Goal: Check status: Check status

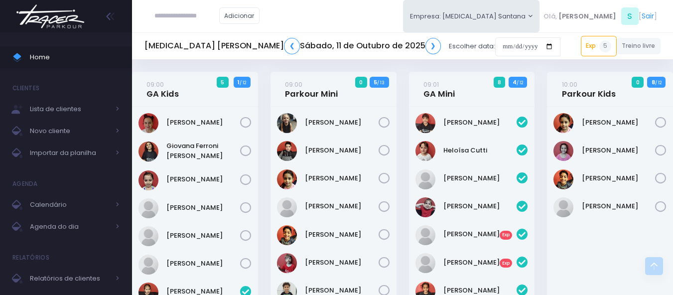
scroll to position [1390, 0]
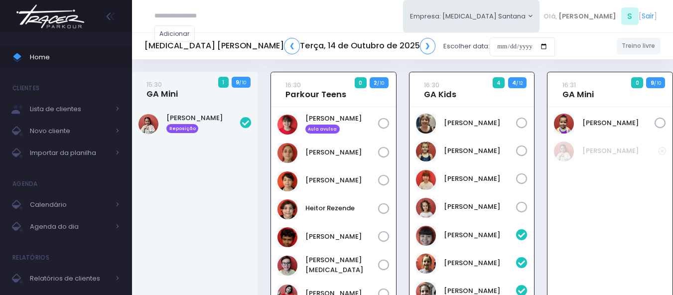
scroll to position [72, 0]
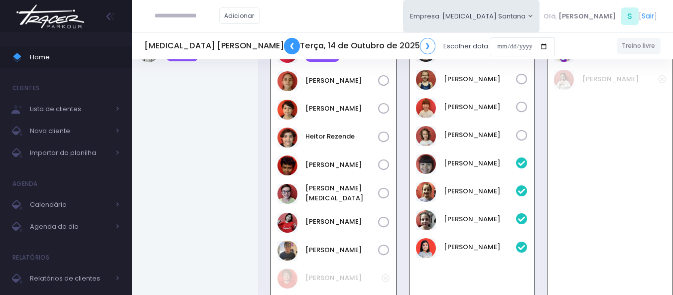
click at [284, 45] on link "❮" at bounding box center [292, 46] width 16 height 16
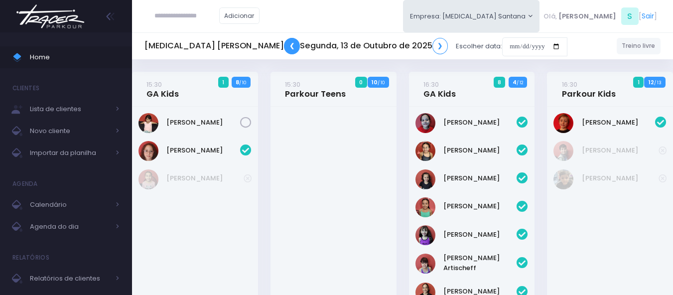
click at [284, 45] on link "❮" at bounding box center [292, 46] width 16 height 16
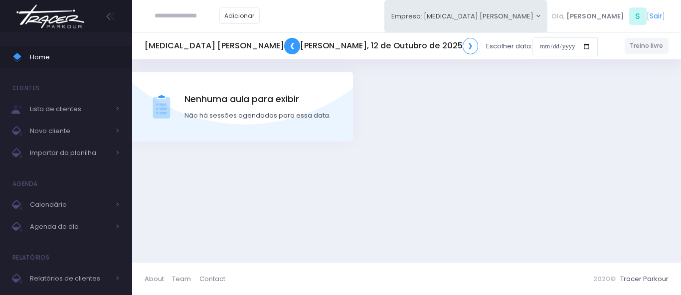
click at [284, 45] on link "❮" at bounding box center [292, 46] width 16 height 16
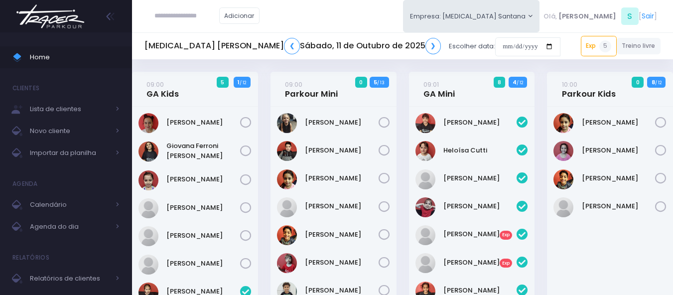
click at [658, 123] on icon at bounding box center [660, 122] width 11 height 11
click at [660, 175] on icon at bounding box center [660, 178] width 11 height 11
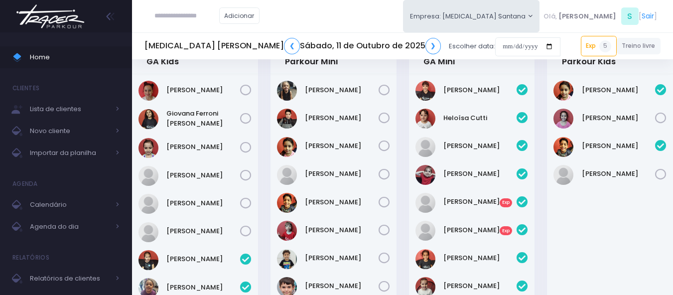
scroll to position [50, 0]
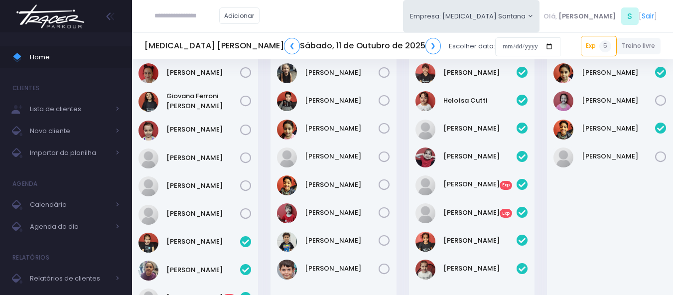
click at [383, 101] on icon at bounding box center [384, 100] width 11 height 11
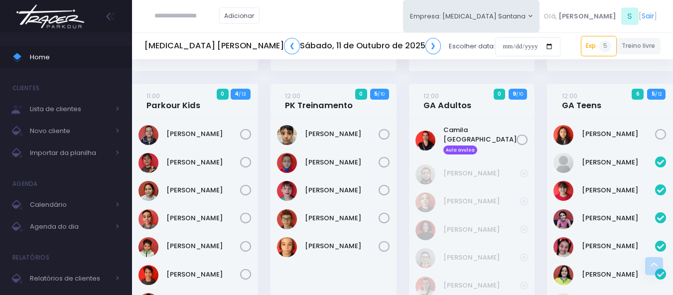
scroll to position [748, 0]
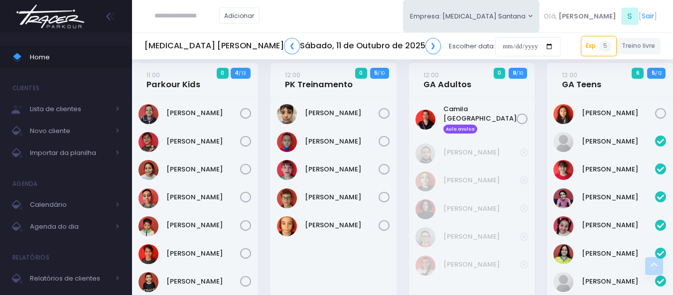
click at [527, 118] on icon at bounding box center [522, 119] width 11 height 11
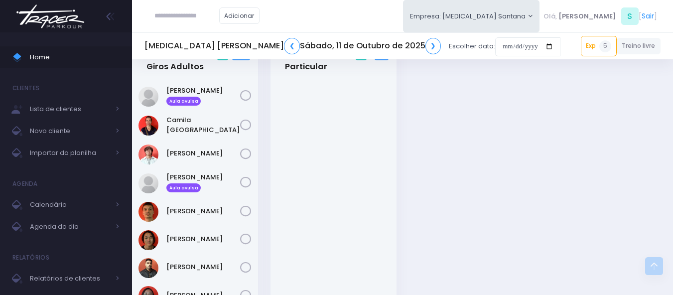
scroll to position [1346, 0]
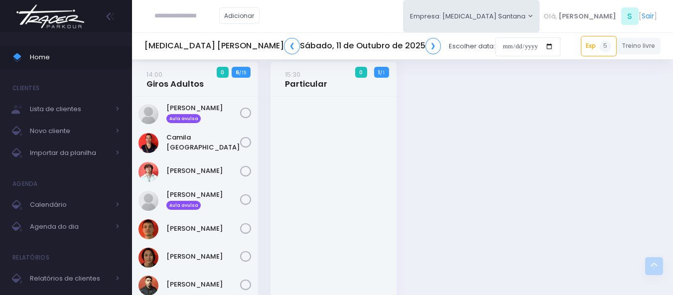
click at [244, 119] on icon at bounding box center [245, 113] width 11 height 11
click at [244, 202] on icon at bounding box center [245, 199] width 11 height 11
click at [247, 148] on icon at bounding box center [245, 142] width 11 height 11
click at [247, 176] on icon at bounding box center [245, 171] width 11 height 11
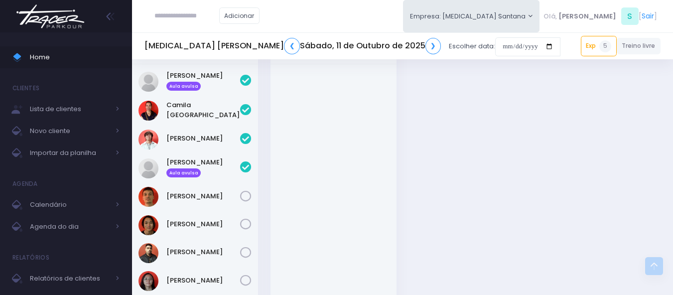
scroll to position [1396, 0]
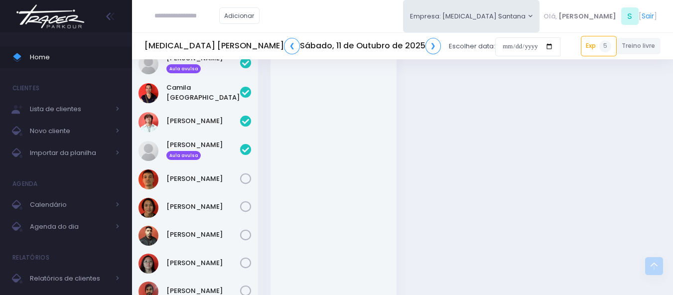
click at [248, 180] on icon at bounding box center [245, 178] width 11 height 11
click at [244, 211] on icon at bounding box center [245, 206] width 11 height 11
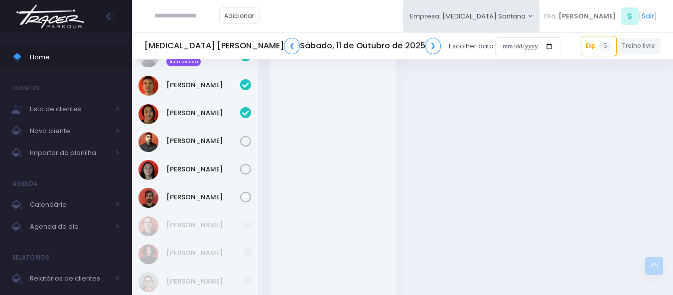
scroll to position [1495, 0]
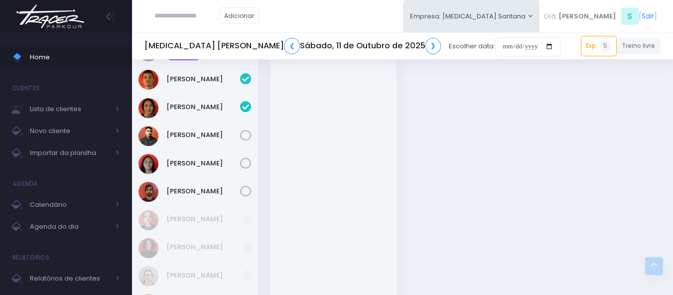
click at [246, 137] on icon at bounding box center [245, 135] width 11 height 11
click at [249, 166] on icon at bounding box center [245, 163] width 11 height 11
click at [247, 194] on icon at bounding box center [245, 191] width 11 height 11
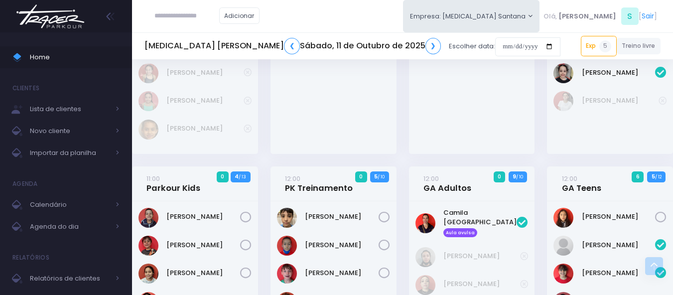
scroll to position [642, 0]
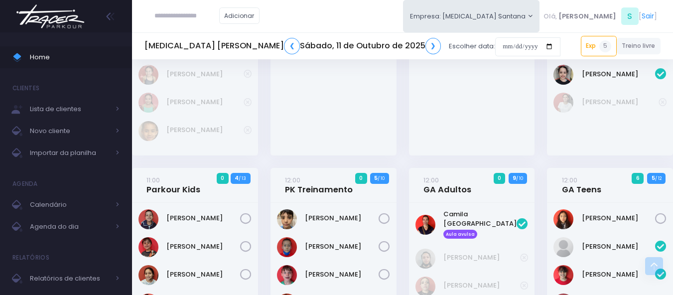
click at [68, 21] on img at bounding box center [50, 16] width 76 height 35
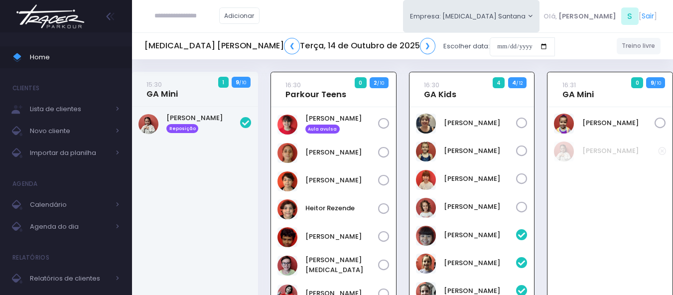
scroll to position [72, 0]
